Goal: Task Accomplishment & Management: Manage account settings

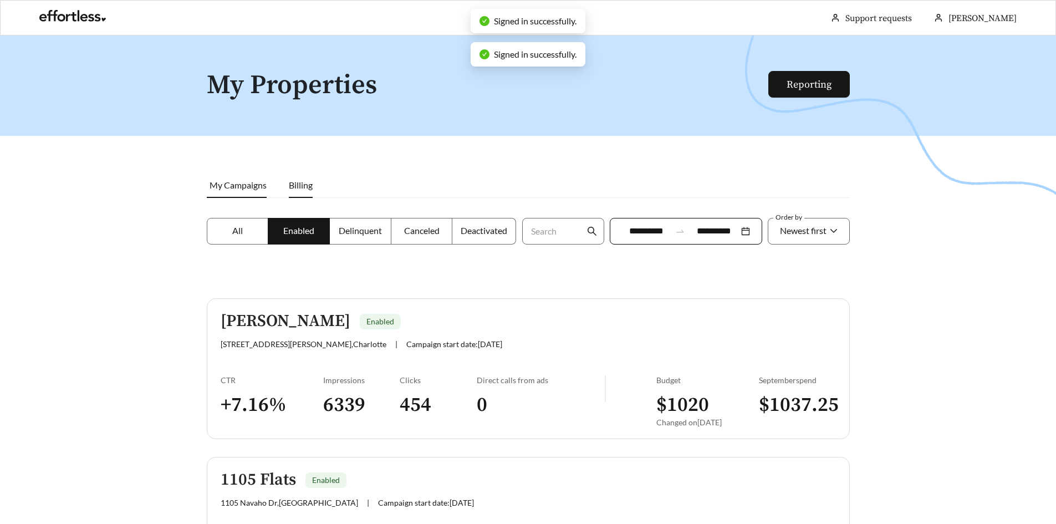
drag, startPoint x: 306, startPoint y: 182, endPoint x: 351, endPoint y: 207, distance: 51.4
click at [306, 182] on span "Billing" at bounding box center [301, 185] width 24 height 11
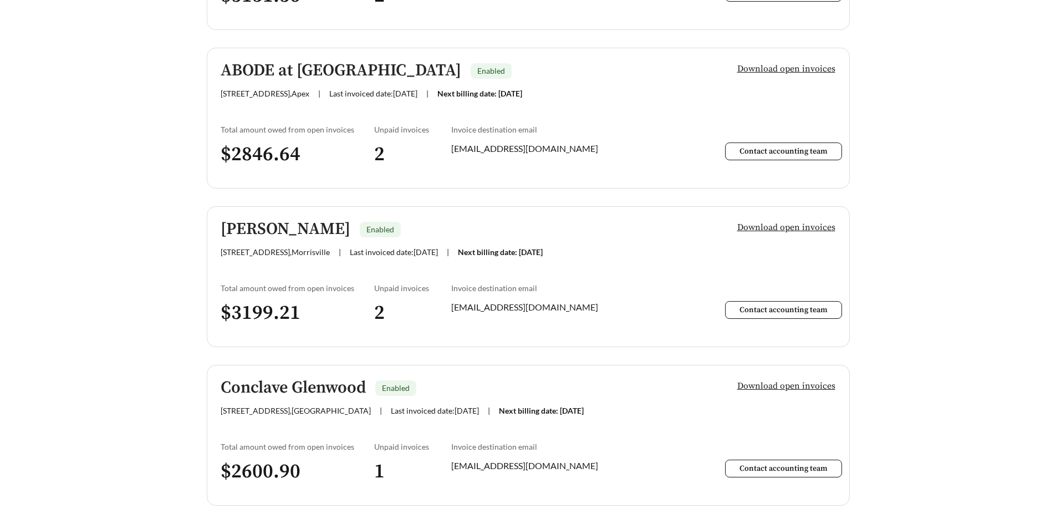
scroll to position [887, 0]
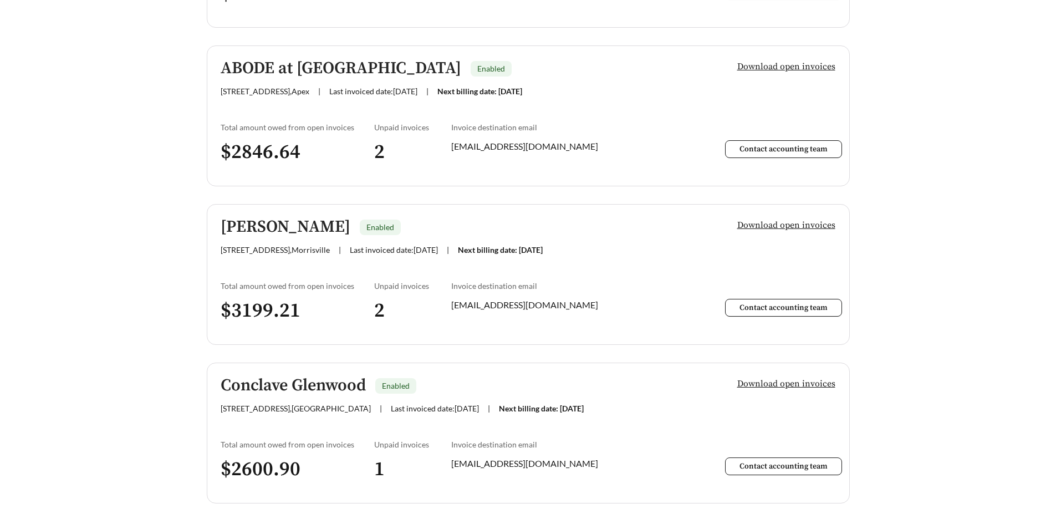
click at [768, 226] on span "Download open invoices" at bounding box center [786, 224] width 98 height 13
click at [815, 67] on span "Download open invoices" at bounding box center [786, 66] width 98 height 13
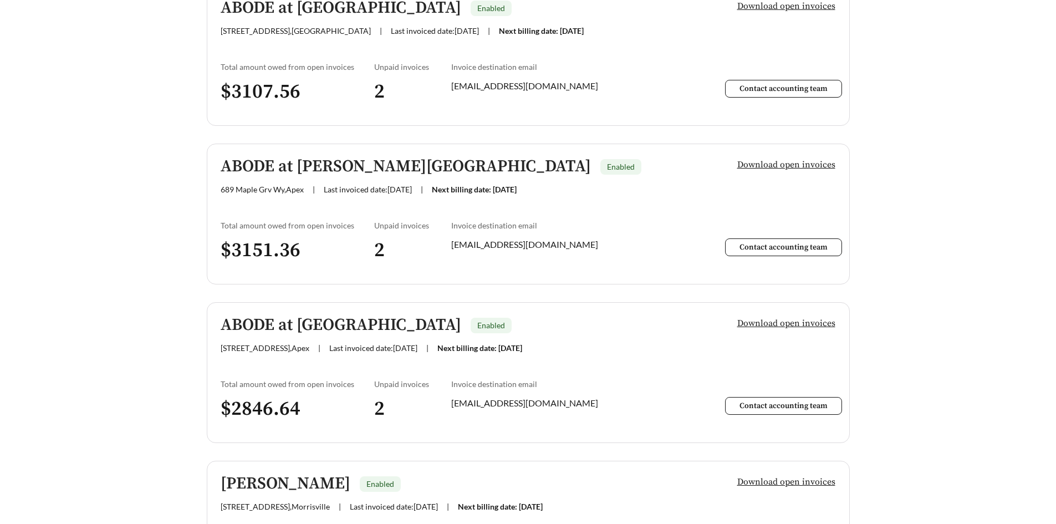
scroll to position [610, 0]
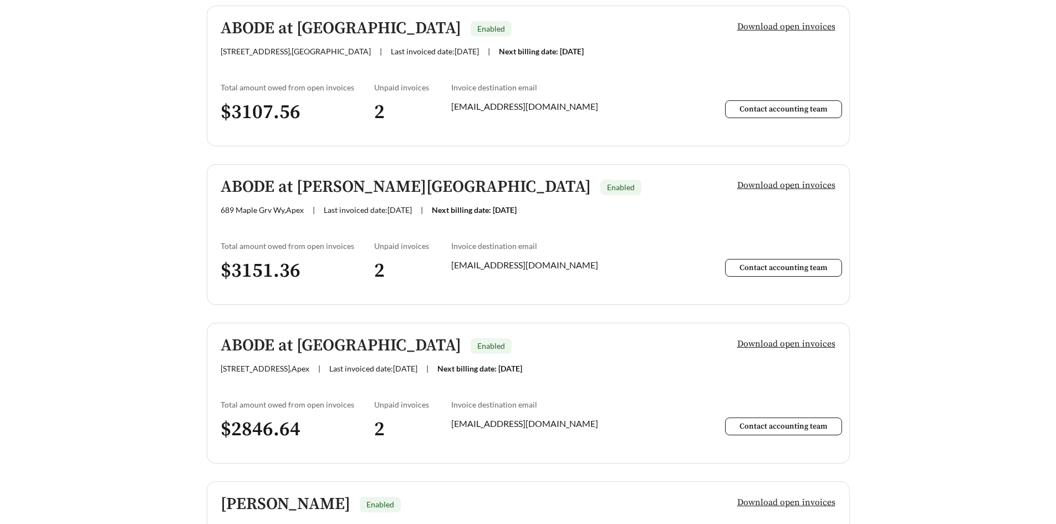
click at [793, 183] on span "Download open invoices" at bounding box center [786, 185] width 98 height 13
